Goal: Task Accomplishment & Management: Complete application form

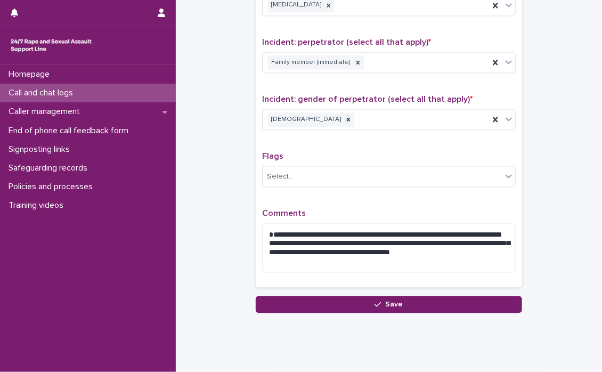
scroll to position [830, 0]
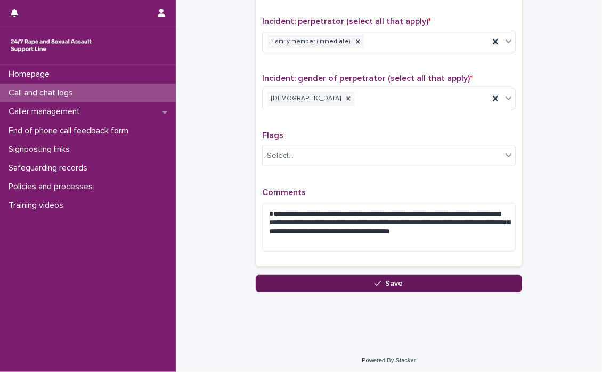
click at [377, 281] on icon "button" at bounding box center [378, 283] width 6 height 5
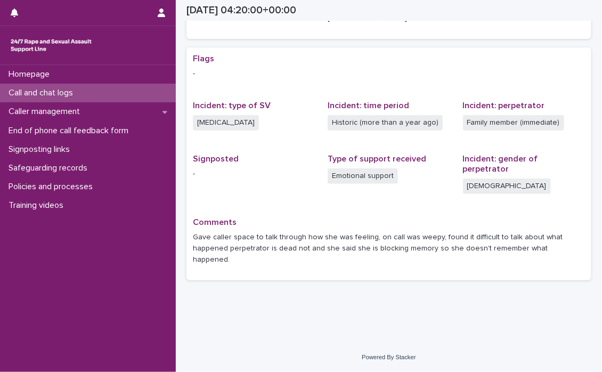
scroll to position [163, 0]
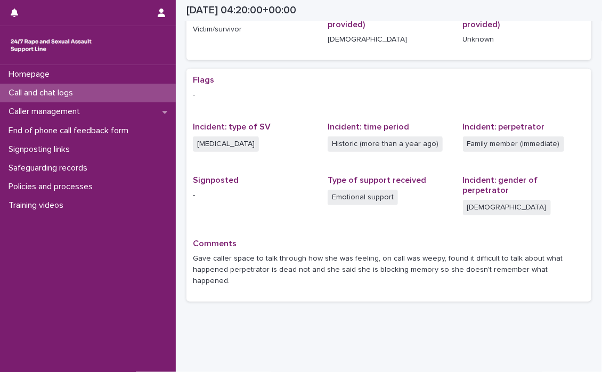
click at [46, 88] on p "Call and chat logs" at bounding box center [42, 93] width 77 height 10
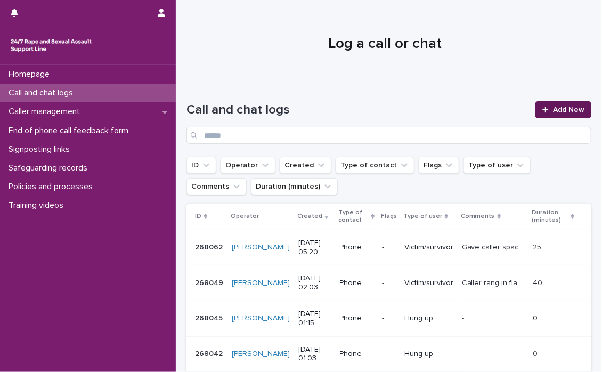
click at [553, 107] on span "Add New" at bounding box center [568, 109] width 31 height 7
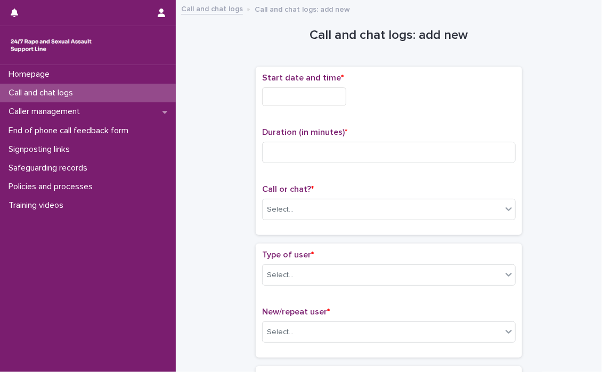
click at [277, 95] on input "text" at bounding box center [304, 96] width 84 height 19
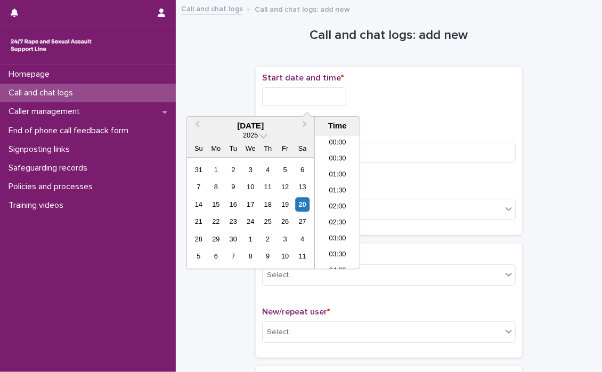
click at [277, 95] on input "text" at bounding box center [304, 96] width 84 height 19
click at [331, 200] on li "05:00" at bounding box center [337, 202] width 45 height 16
click at [339, 95] on input "**********" at bounding box center [304, 96] width 84 height 19
type input "**********"
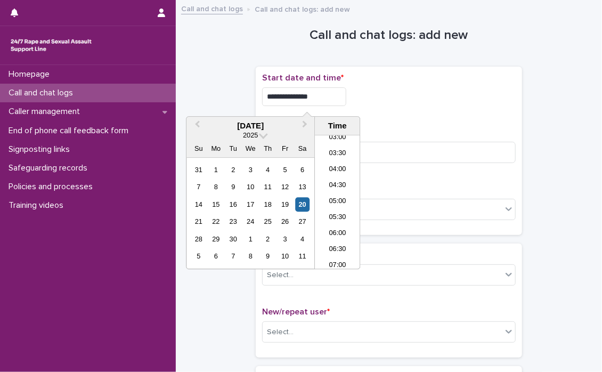
click at [378, 118] on div "**********" at bounding box center [389, 151] width 254 height 156
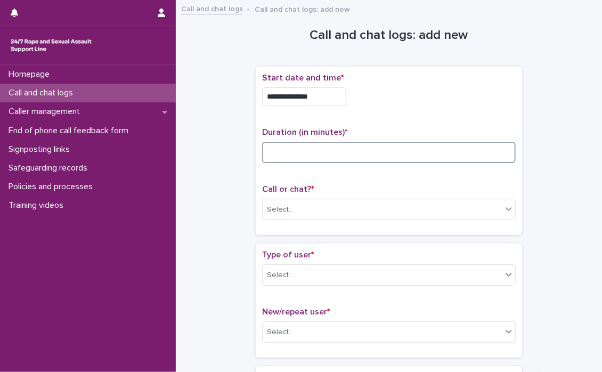
click at [330, 158] on input at bounding box center [389, 152] width 254 height 21
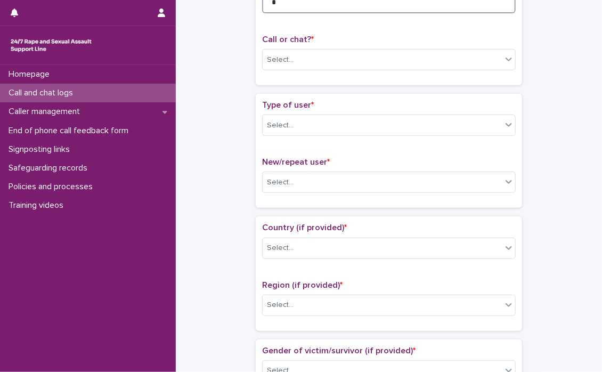
scroll to position [160, 0]
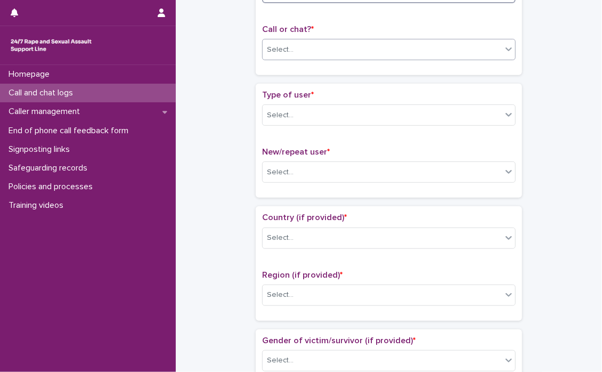
type input "*"
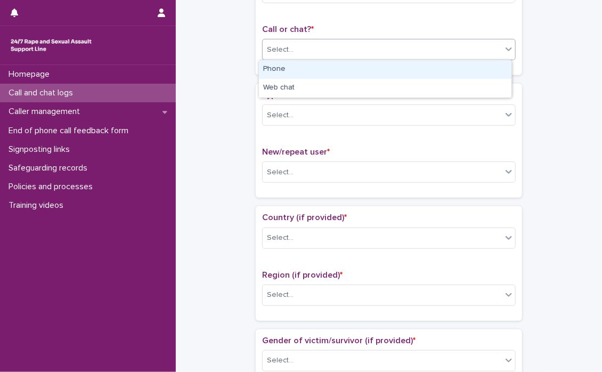
click at [507, 48] on icon at bounding box center [509, 49] width 6 height 4
click at [317, 66] on div "Phone" at bounding box center [385, 69] width 253 height 19
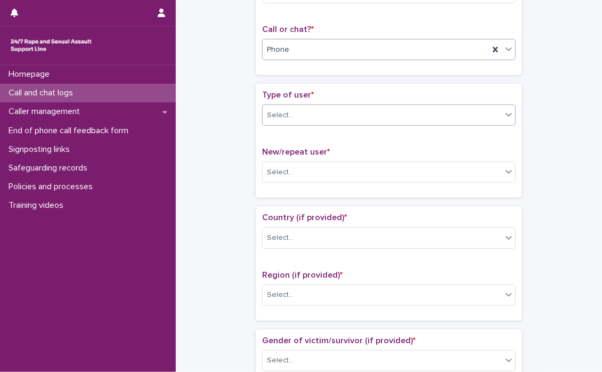
click at [506, 115] on icon at bounding box center [509, 115] width 6 height 4
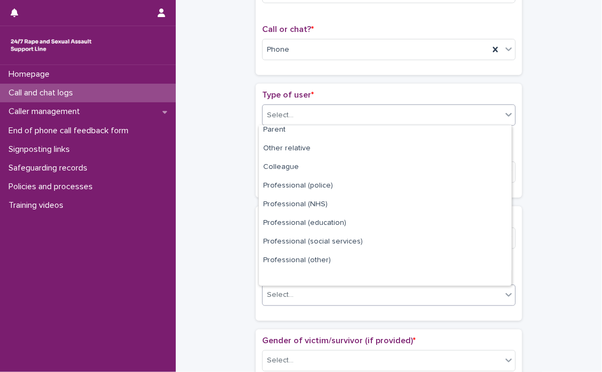
scroll to position [119, 0]
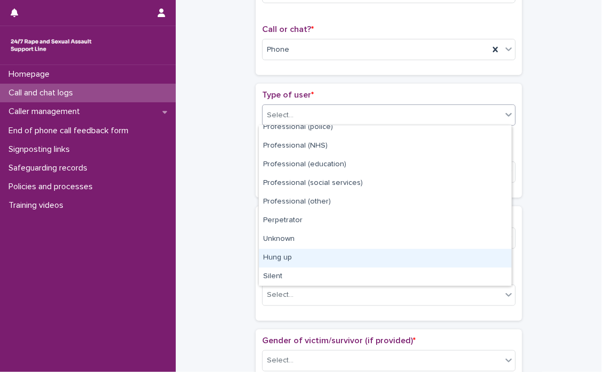
click at [263, 255] on div "Hung up" at bounding box center [385, 258] width 253 height 19
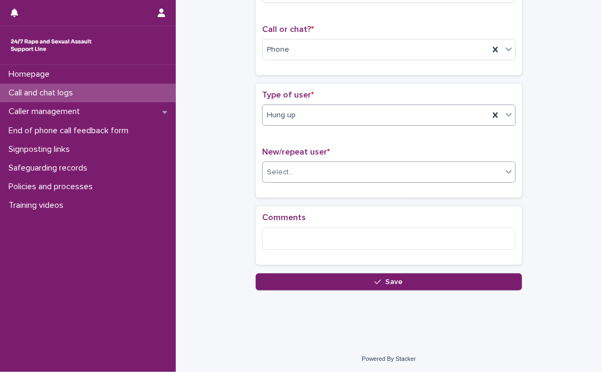
scroll to position [160, 0]
click at [508, 169] on icon at bounding box center [509, 171] width 11 height 11
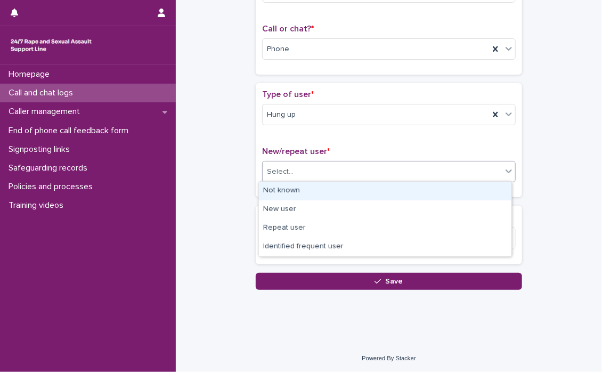
click at [328, 190] on div "Not known" at bounding box center [385, 191] width 253 height 19
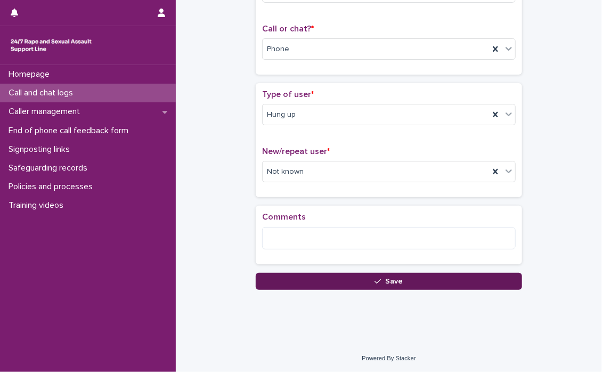
click at [400, 276] on button "Save" at bounding box center [389, 281] width 266 height 17
